Goal: Task Accomplishment & Management: Manage account settings

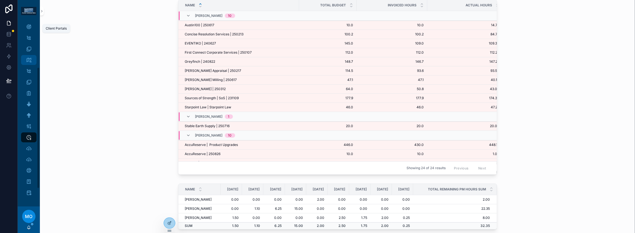
click at [33, 56] on div "Client Portals" at bounding box center [28, 60] width 9 height 9
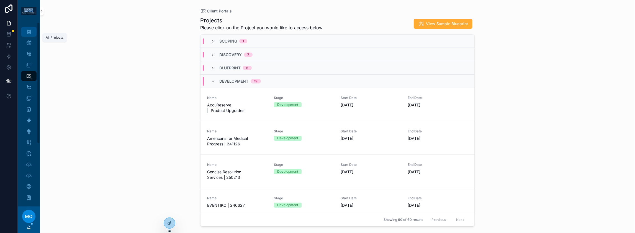
click at [32, 35] on icon "scrollable content" at bounding box center [29, 32] width 6 height 6
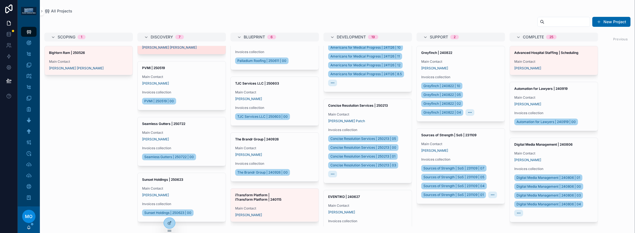
scroll to position [269, 0]
click at [221, 131] on span "Main Contact" at bounding box center [181, 133] width 79 height 4
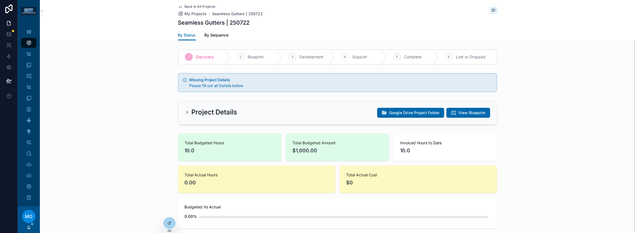
click at [187, 113] on icon "scrollable content" at bounding box center [187, 112] width 1 height 2
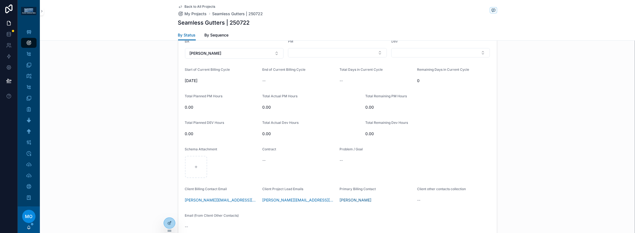
scroll to position [148, 0]
click at [290, 56] on button "Select Button" at bounding box center [337, 51] width 99 height 9
type input "****"
click at [321, 127] on div "Alex Thompson" at bounding box center [341, 122] width 121 height 9
click at [448, 56] on button "Select Button" at bounding box center [440, 51] width 99 height 9
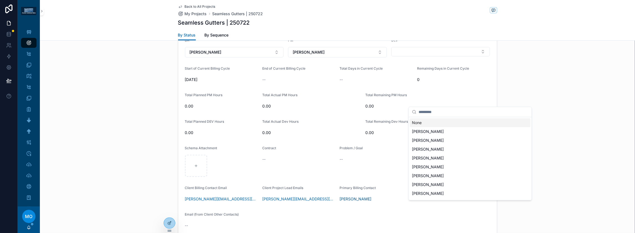
click at [576, 100] on div "Project Details Google Drive Project Folder View Blueprint Budgeted Hours to Da…" at bounding box center [337, 95] width 595 height 288
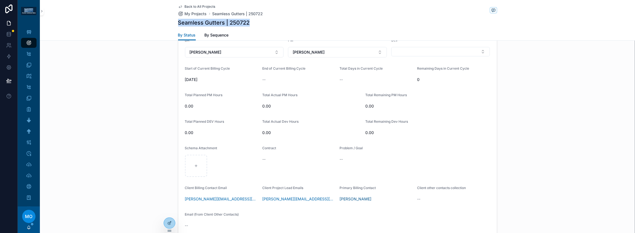
drag, startPoint x: 231, startPoint y: 29, endPoint x: 139, endPoint y: 32, distance: 92.5
click at [139, 32] on div "Back to All Projects My Projects Seamless Gutters | 250722 Seamless Gutters | 2…" at bounding box center [337, 20] width 595 height 41
click at [239, 27] on div "Seamless Gutters | 250722" at bounding box center [337, 23] width 319 height 8
click at [223, 27] on h1 "Seamless Gutters | 250722" at bounding box center [214, 23] width 72 height 8
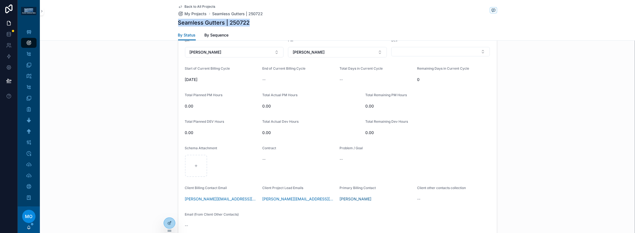
click at [223, 27] on h1 "Seamless Gutters | 250722" at bounding box center [214, 23] width 72 height 8
click at [219, 27] on h1 "Seamless Gutters | 250722" at bounding box center [214, 23] width 72 height 8
drag, startPoint x: 239, startPoint y: 30, endPoint x: 143, endPoint y: 29, distance: 96.0
click at [178, 27] on div "Seamless Gutters | 250722" at bounding box center [337, 23] width 319 height 8
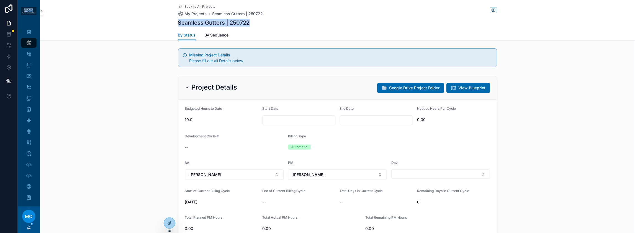
scroll to position [18, 0]
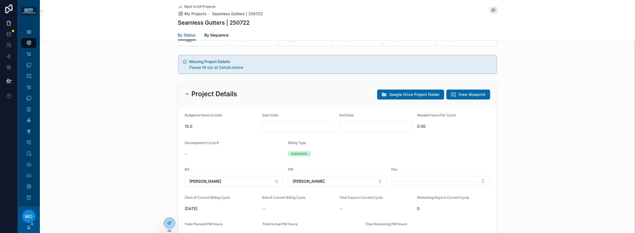
click at [178, 107] on div "Project Details Google Drive Project Folder View Blueprint" at bounding box center [337, 95] width 318 height 24
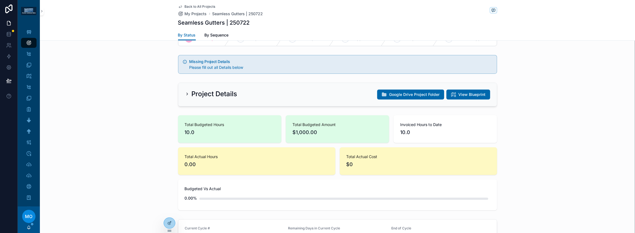
scroll to position [0, 0]
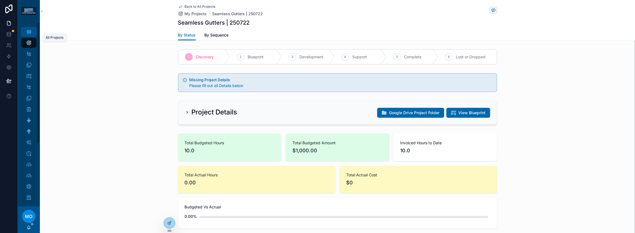
click at [32, 35] on icon "scrollable content" at bounding box center [29, 32] width 6 height 6
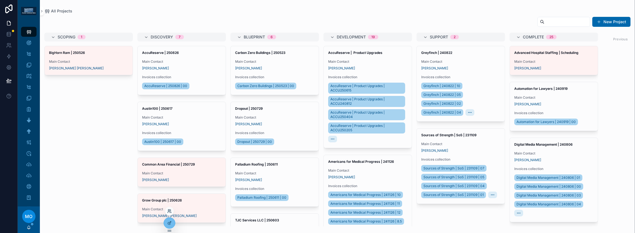
click at [168, 210] on icon at bounding box center [169, 211] width 4 height 4
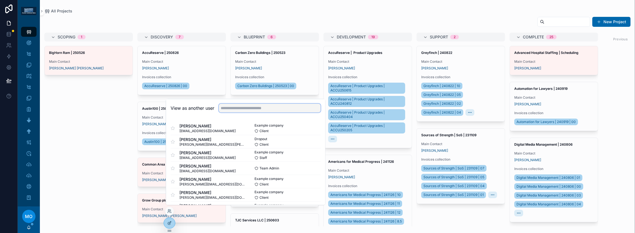
click at [278, 104] on input "text" at bounding box center [270, 108] width 102 height 9
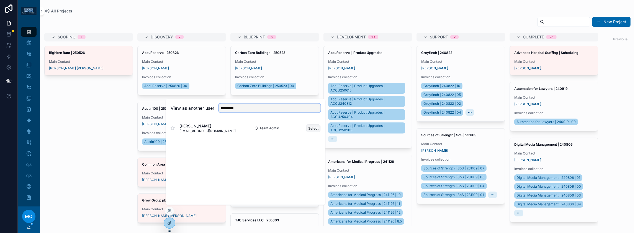
type input "*********"
click at [320, 124] on button "Select" at bounding box center [313, 128] width 14 height 8
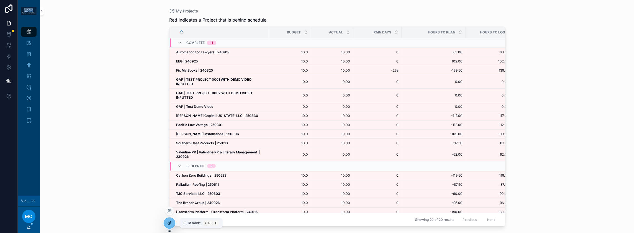
click at [169, 226] on icon at bounding box center [169, 223] width 4 height 4
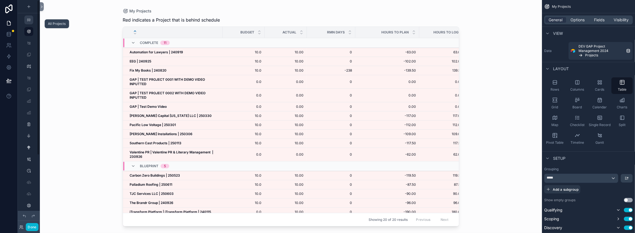
click at [31, 22] on icon "scrollable content" at bounding box center [29, 20] width 4 height 4
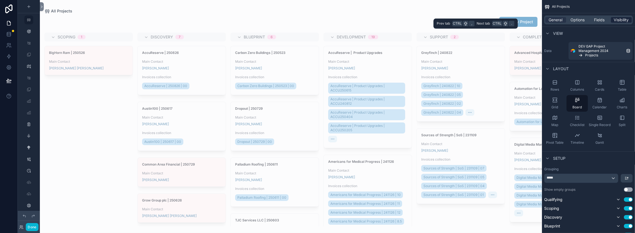
click at [616, 23] on span "Visibility" at bounding box center [621, 20] width 15 height 6
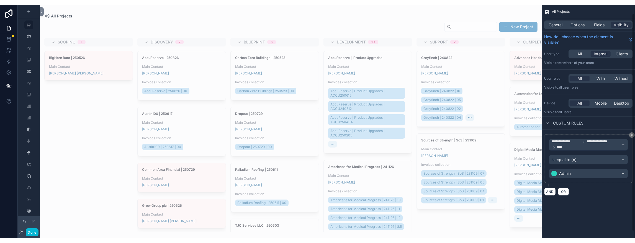
scroll to position [17, 0]
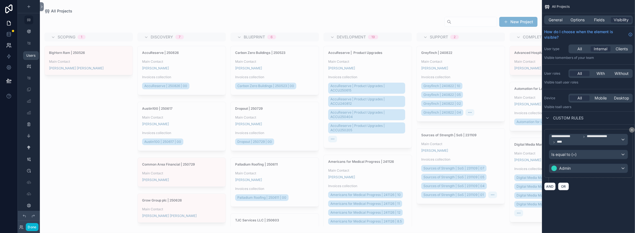
click at [7, 51] on link at bounding box center [8, 45] width 17 height 11
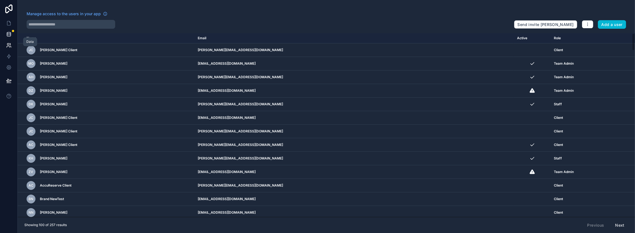
click at [11, 37] on icon at bounding box center [9, 35] width 6 height 6
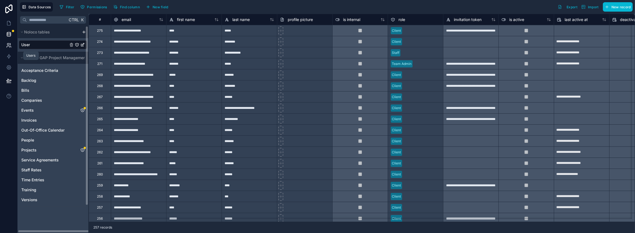
click at [9, 48] on icon at bounding box center [9, 46] width 6 height 6
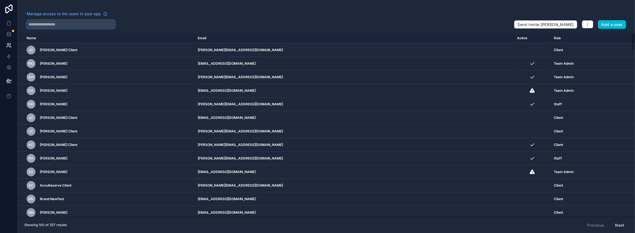
click at [75, 29] on input "text" at bounding box center [71, 24] width 89 height 9
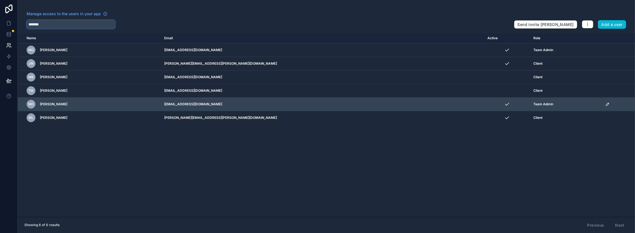
type input "*******"
click at [67, 107] on span "[PERSON_NAME]" at bounding box center [53, 104] width 27 height 4
click at [605, 107] on icon "scrollable content" at bounding box center [607, 104] width 4 height 4
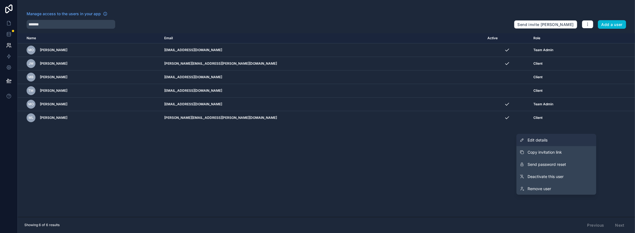
click at [527, 143] on span "Edit details" at bounding box center [537, 141] width 20 height 6
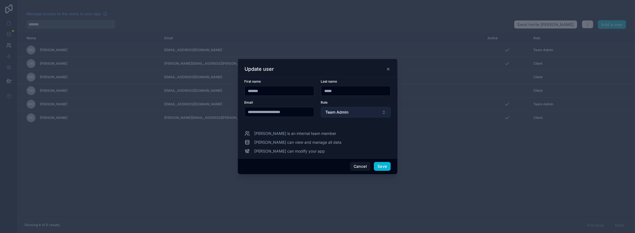
click at [348, 113] on span "Team Admin" at bounding box center [336, 113] width 23 height 6
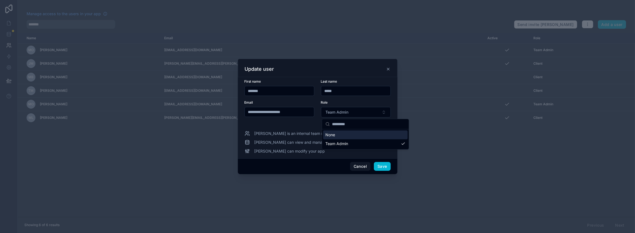
click at [384, 66] on div "Update user" at bounding box center [318, 69] width 146 height 7
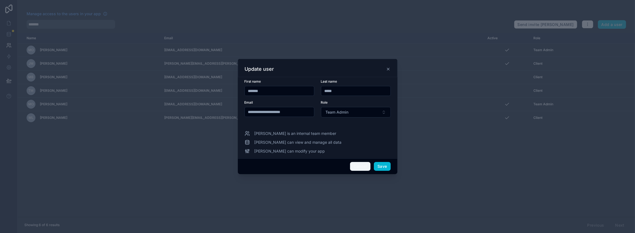
click at [370, 171] on button "Cancel" at bounding box center [360, 166] width 20 height 9
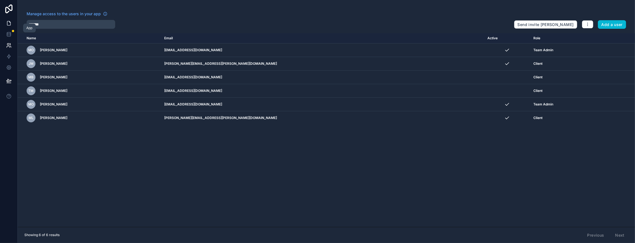
click at [9, 26] on icon at bounding box center [9, 23] width 6 height 6
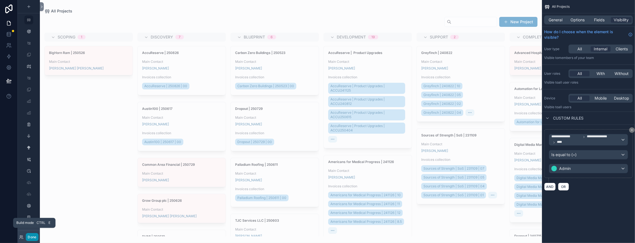
click at [36, 233] on button "Done" at bounding box center [32, 237] width 12 height 8
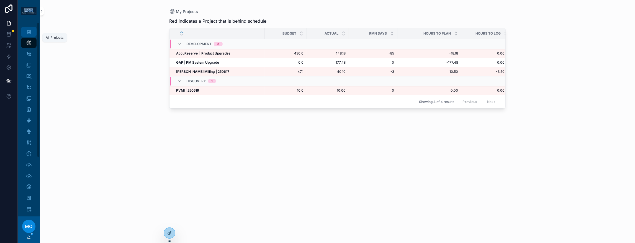
click at [33, 36] on div "All Projects" at bounding box center [28, 31] width 9 height 9
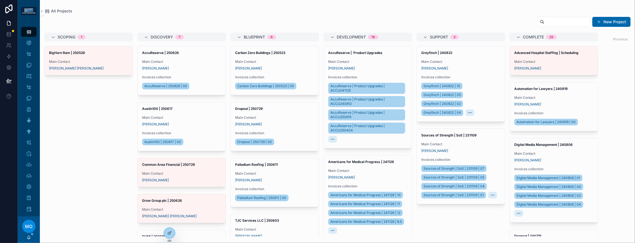
click at [32, 224] on span "MO" at bounding box center [28, 226] width 7 height 7
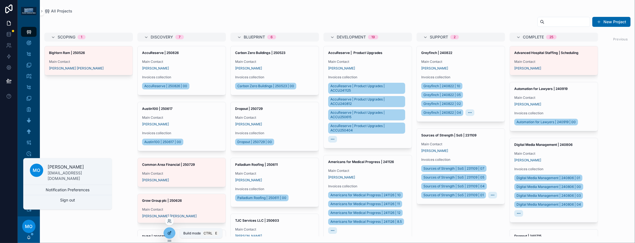
click at [169, 235] on div at bounding box center [169, 233] width 11 height 11
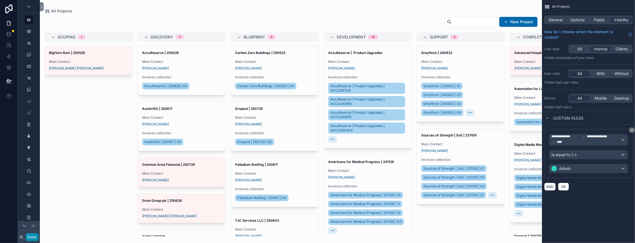
drag, startPoint x: 37, startPoint y: 235, endPoint x: 44, endPoint y: 233, distance: 7.4
click at [37, 235] on button "Done" at bounding box center [32, 237] width 12 height 8
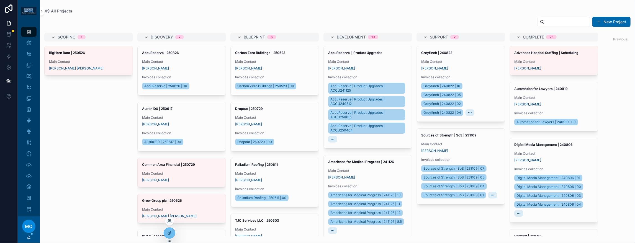
click at [171, 219] on icon at bounding box center [170, 219] width 1 height 1
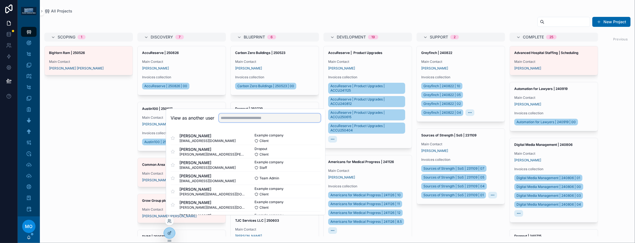
click at [248, 113] on input "text" at bounding box center [270, 117] width 102 height 9
click at [249, 113] on input "****" at bounding box center [270, 117] width 102 height 9
click at [211, 109] on div "View as another user ****" at bounding box center [245, 118] width 159 height 18
click at [253, 113] on input "****" at bounding box center [270, 117] width 102 height 9
type input "**********"
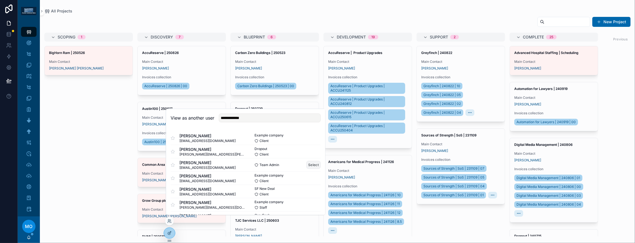
click at [320, 161] on button "Select" at bounding box center [313, 165] width 14 height 8
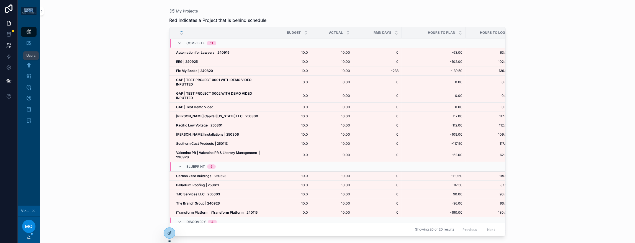
click at [11, 48] on icon at bounding box center [9, 46] width 6 height 6
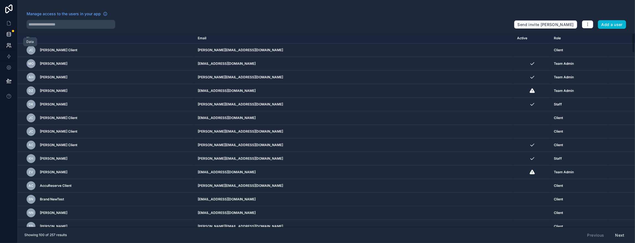
click at [11, 35] on icon at bounding box center [9, 34] width 4 height 2
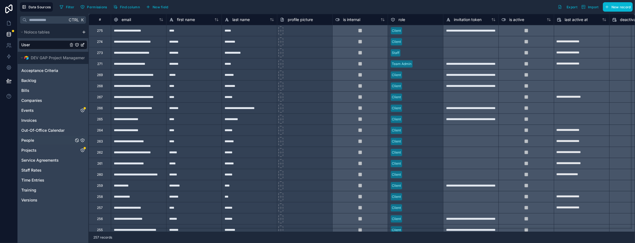
click at [44, 145] on div "People" at bounding box center [53, 140] width 68 height 9
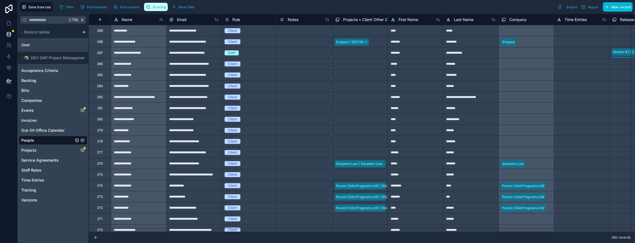
click at [166, 7] on span "Syncing" at bounding box center [158, 7] width 13 height 4
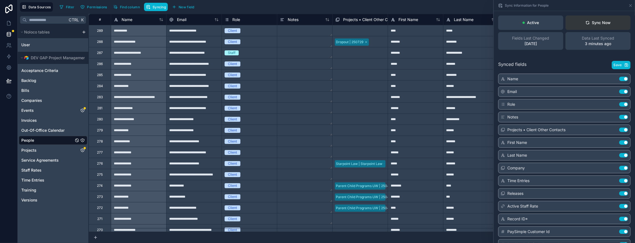
click at [590, 25] on div "Sync Now" at bounding box center [597, 23] width 25 height 6
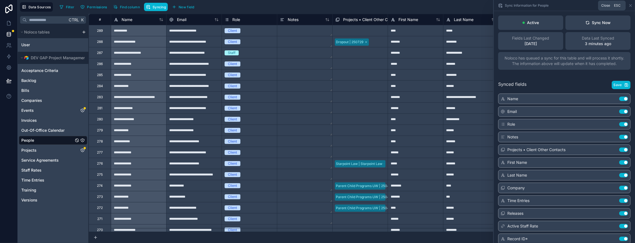
click at [628, 5] on icon at bounding box center [630, 5] width 4 height 4
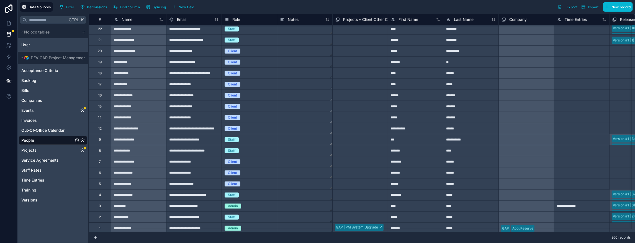
scroll to position [2675, 0]
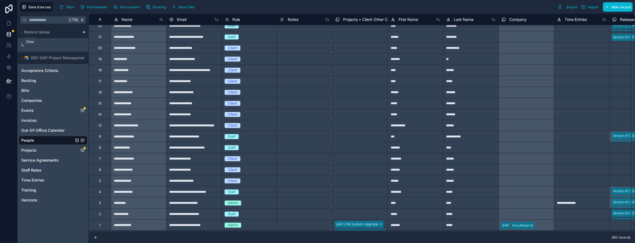
click at [11, 40] on link at bounding box center [8, 34] width 17 height 11
click at [9, 26] on icon at bounding box center [9, 23] width 6 height 6
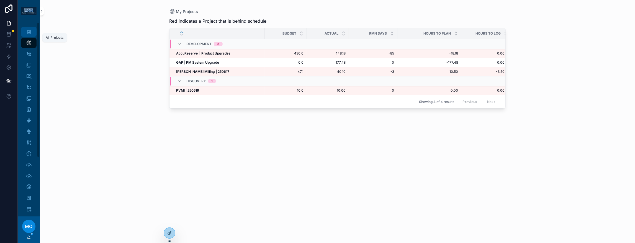
click at [32, 35] on icon "scrollable content" at bounding box center [29, 32] width 6 height 6
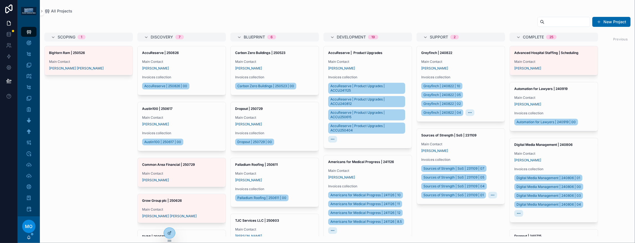
click at [33, 226] on span "MO" at bounding box center [28, 226] width 7 height 7
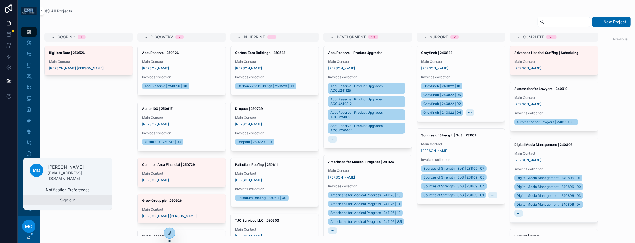
click at [76, 198] on button "Sign out" at bounding box center [67, 200] width 89 height 10
